Goal: Register for event/course

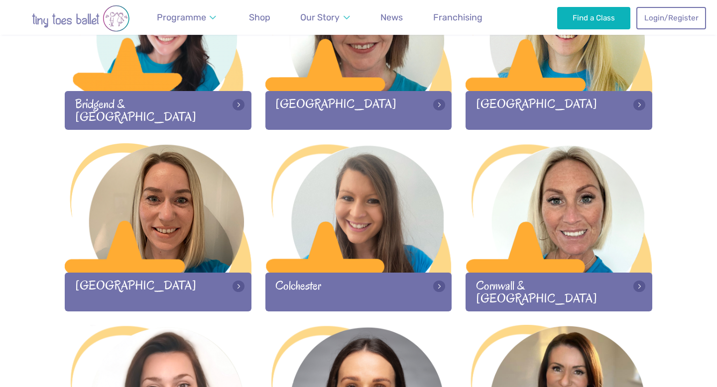
scroll to position [403, 0]
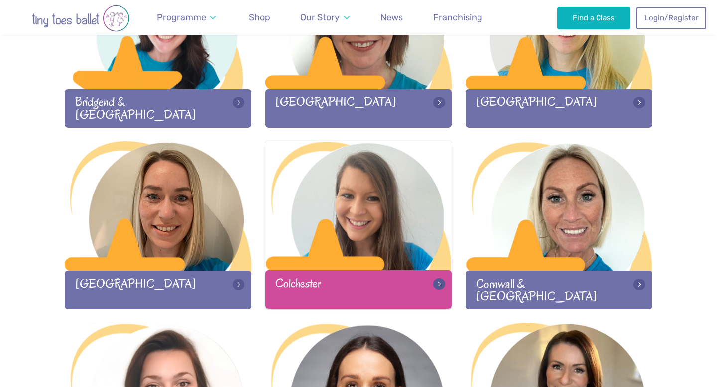
click at [336, 247] on div at bounding box center [358, 206] width 187 height 131
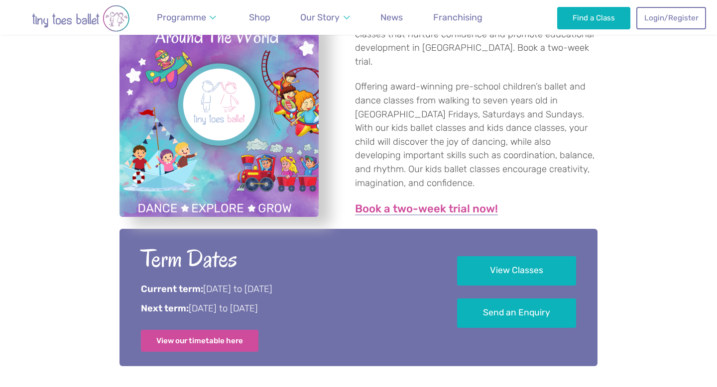
scroll to position [353, 0]
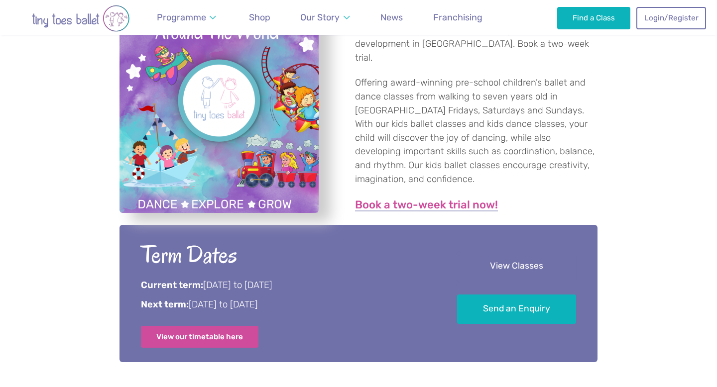
click at [501, 266] on link "View Classes" at bounding box center [516, 266] width 119 height 29
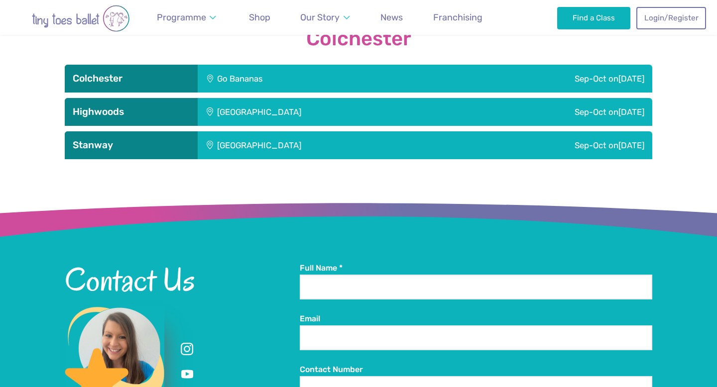
click at [481, 78] on div "Sep-Oct on Friday" at bounding box center [529, 79] width 245 height 28
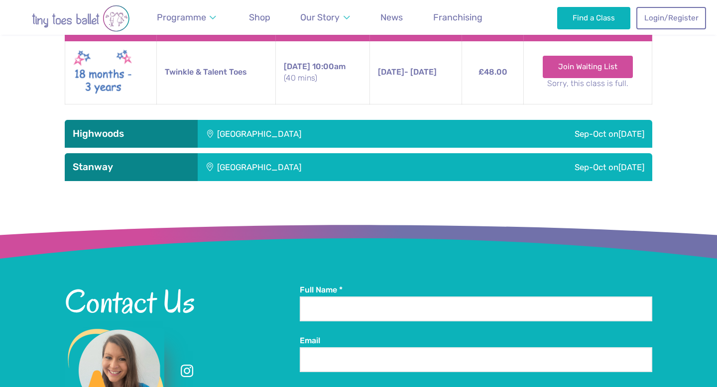
scroll to position [1227, 0]
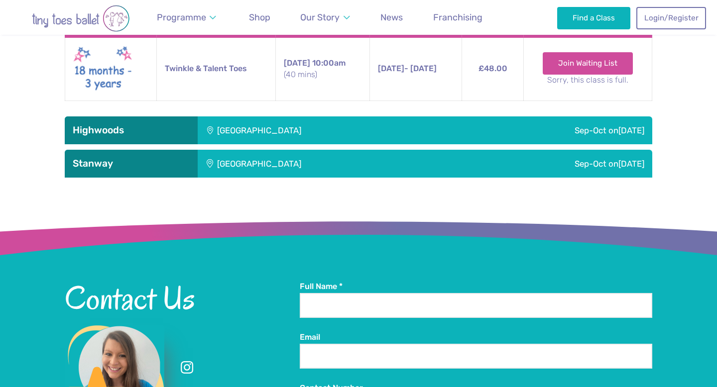
click at [409, 127] on div "Highwoods Community Primary School" at bounding box center [326, 130] width 257 height 28
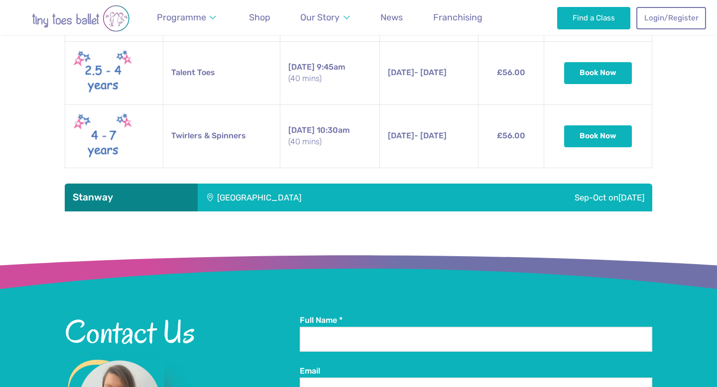
scroll to position [1490, 0]
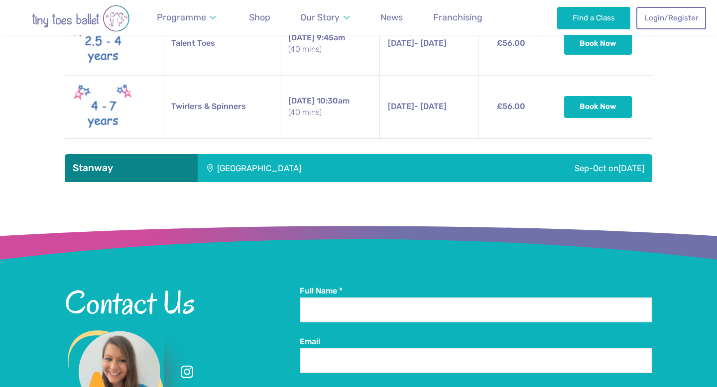
click at [393, 163] on div "Stanway Lakelands Centre" at bounding box center [326, 168] width 257 height 28
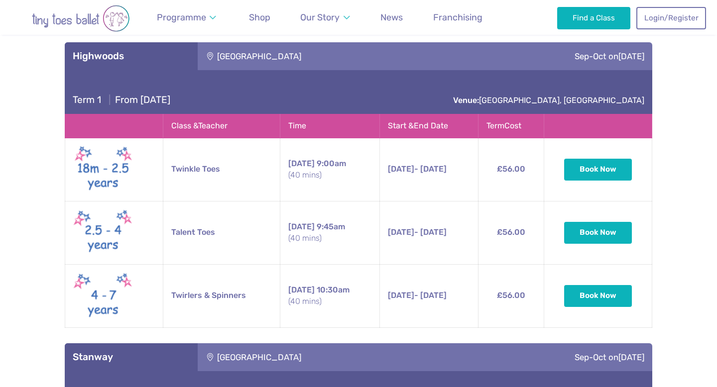
scroll to position [1295, 0]
